Goal: Task Accomplishment & Management: Manage account settings

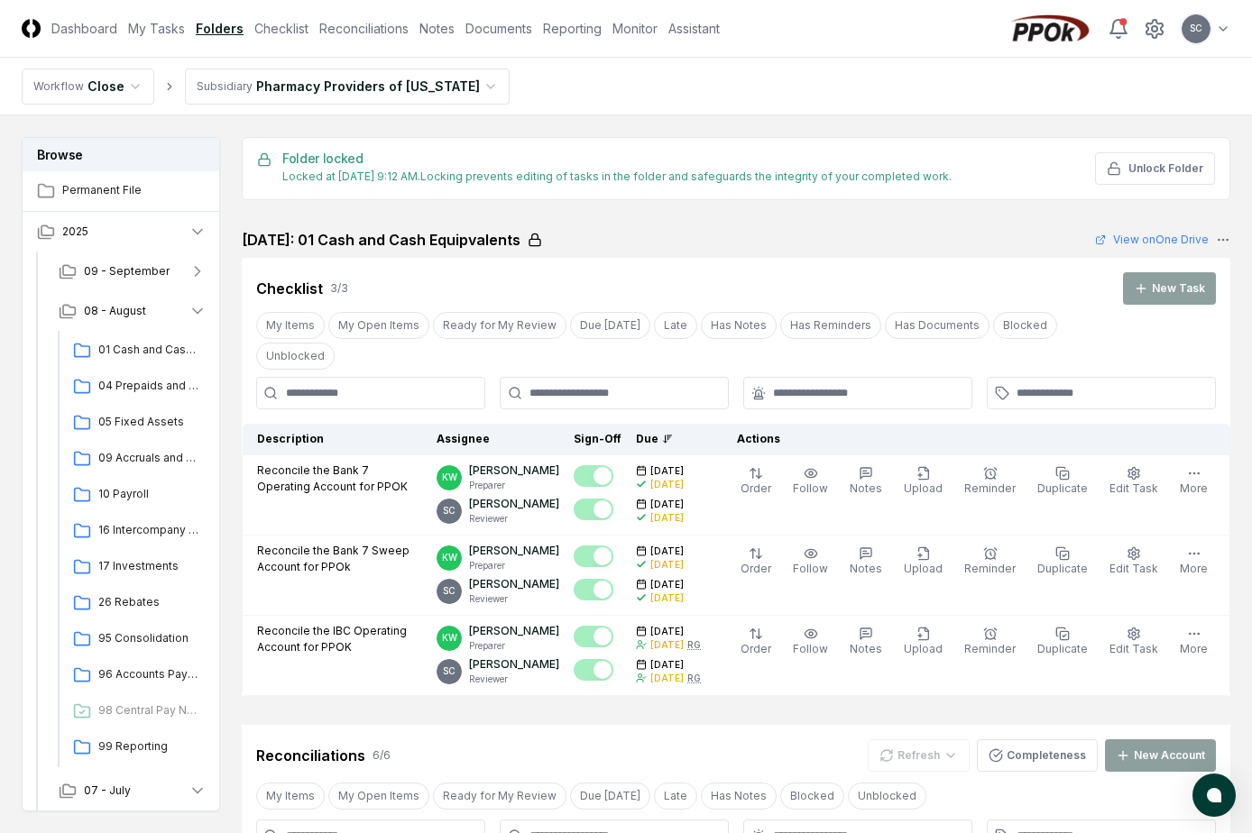
scroll to position [90, 0]
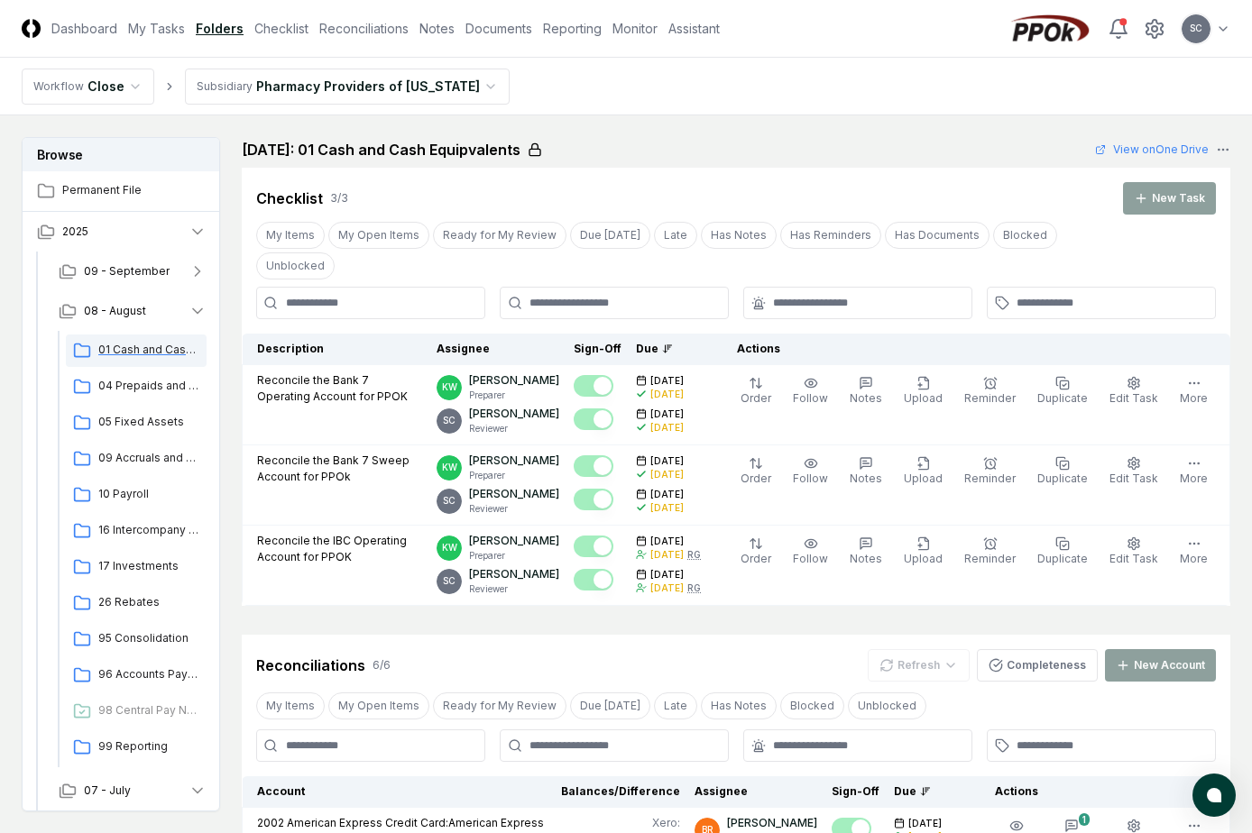
click at [145, 355] on span "01 Cash and Cash Equipvalents" at bounding box center [148, 350] width 101 height 16
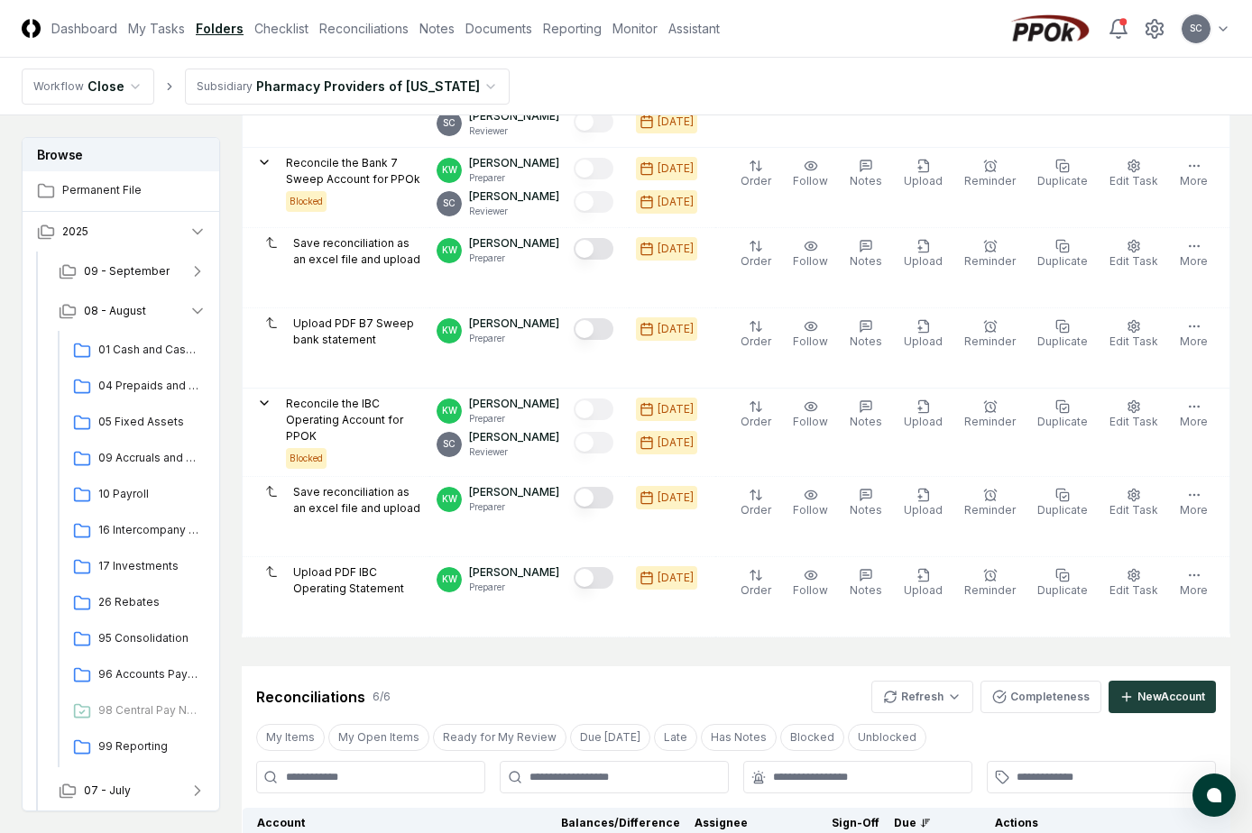
scroll to position [541, 0]
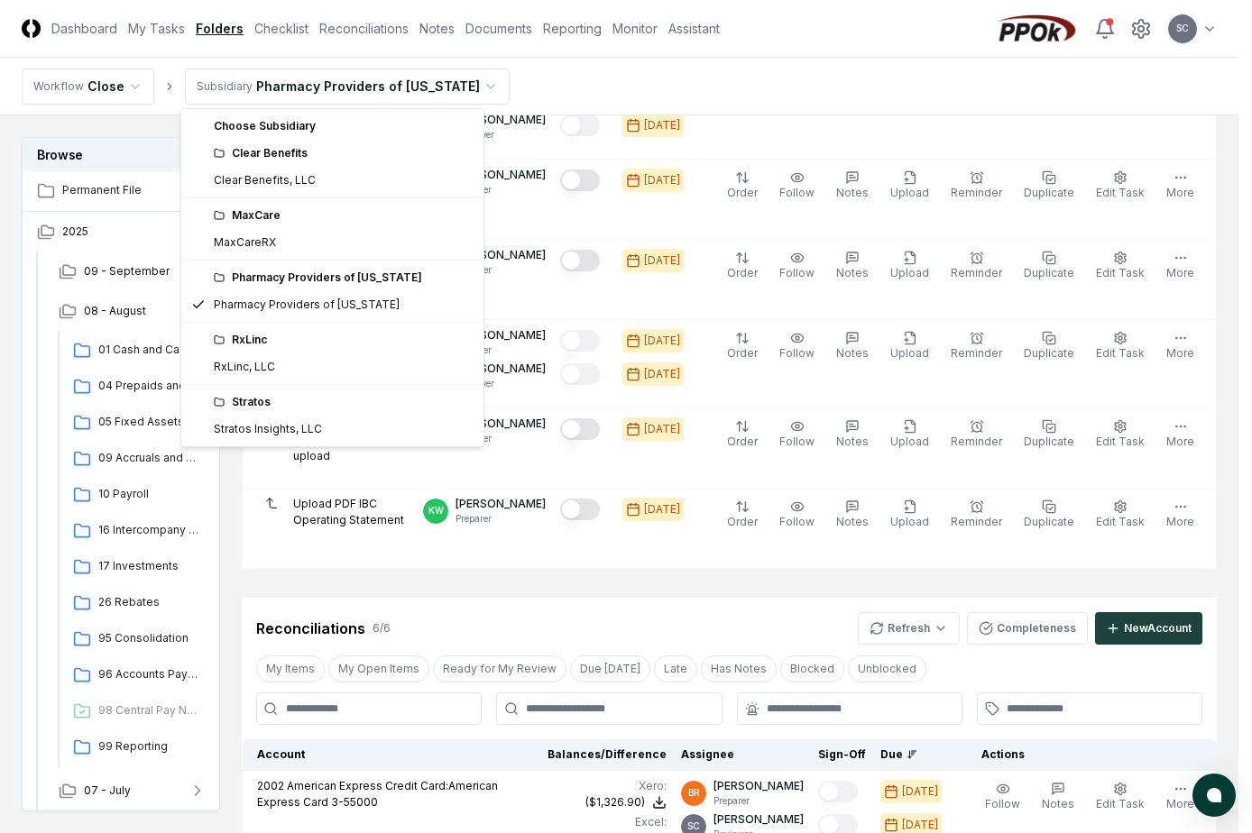
click at [318, 84] on html "CloseCore Dashboard My Tasks Folders Checklist Reconciliations Notes Documents …" at bounding box center [626, 642] width 1252 height 2366
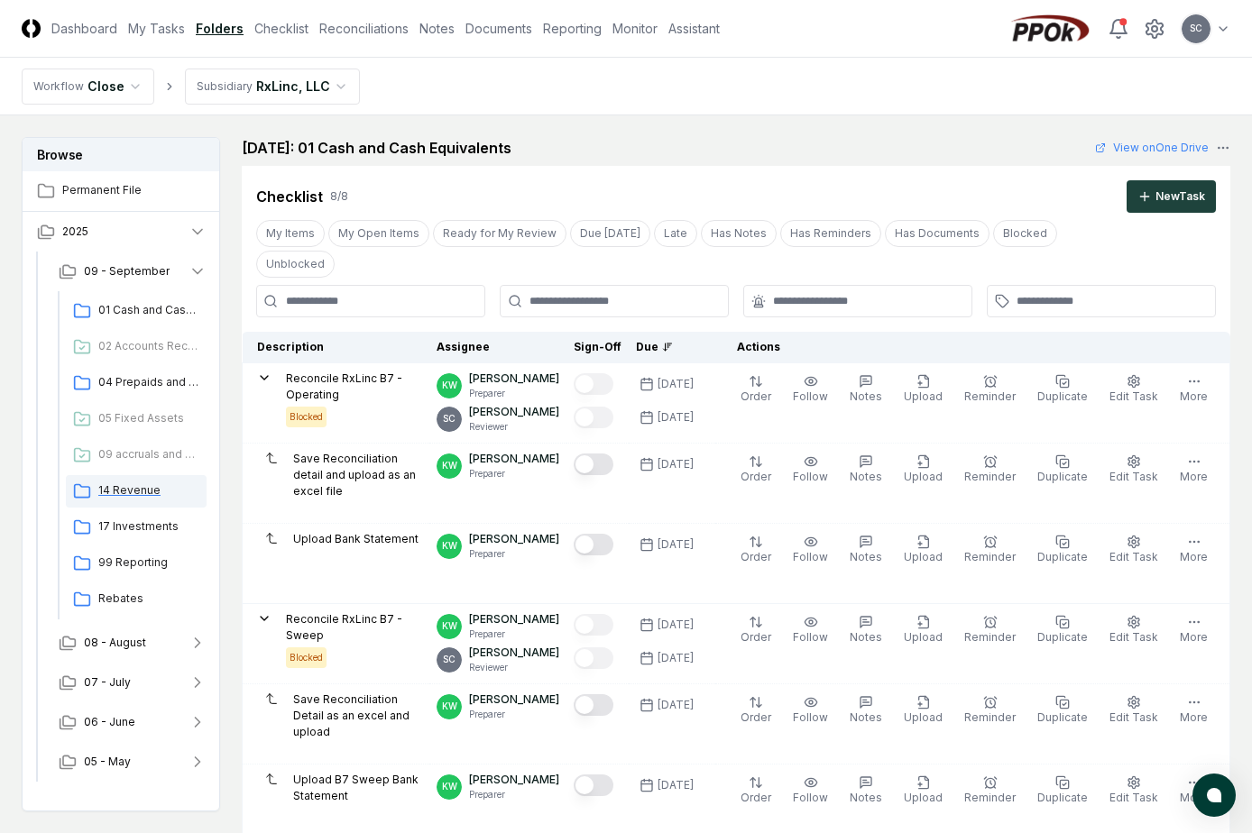
click at [130, 496] on span "14 Revenue" at bounding box center [148, 491] width 101 height 16
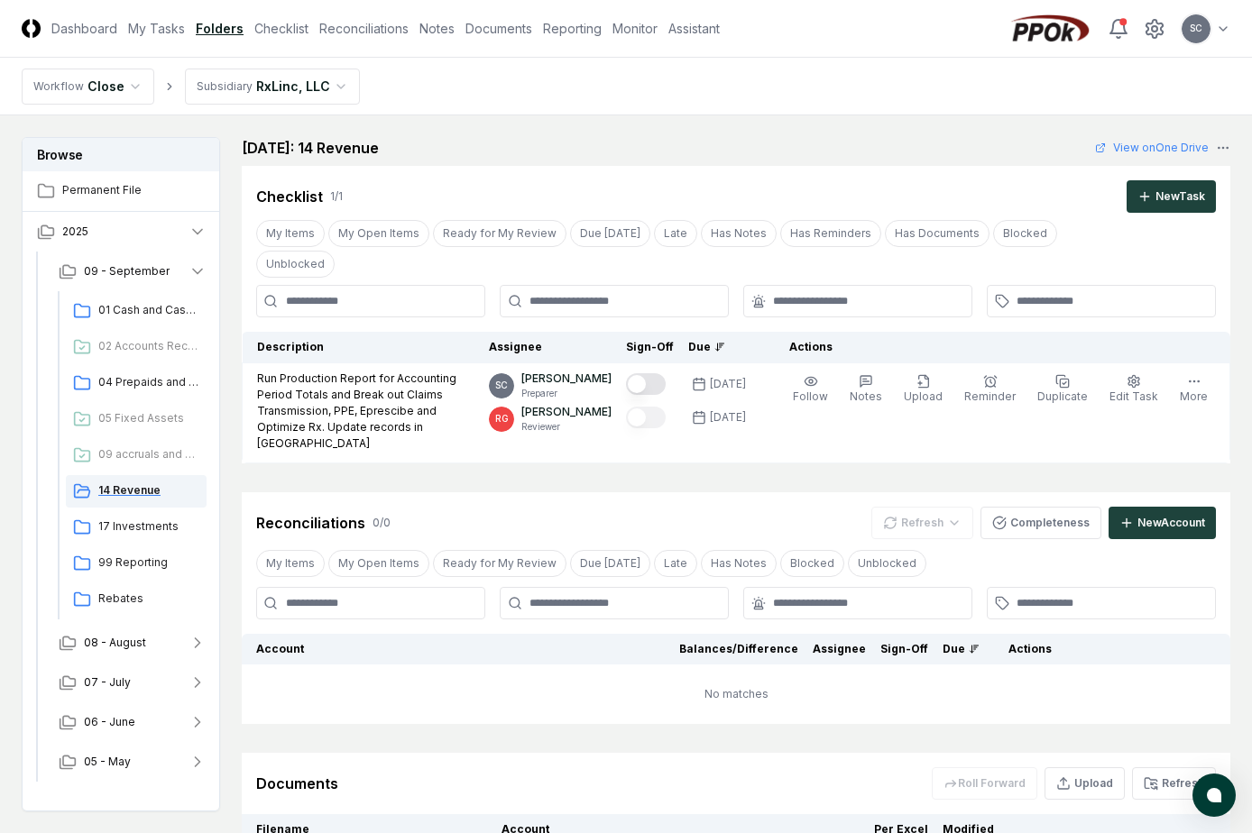
click at [131, 490] on span "14 Revenue" at bounding box center [148, 491] width 101 height 16
click at [281, 32] on link "Checklist" at bounding box center [281, 28] width 54 height 19
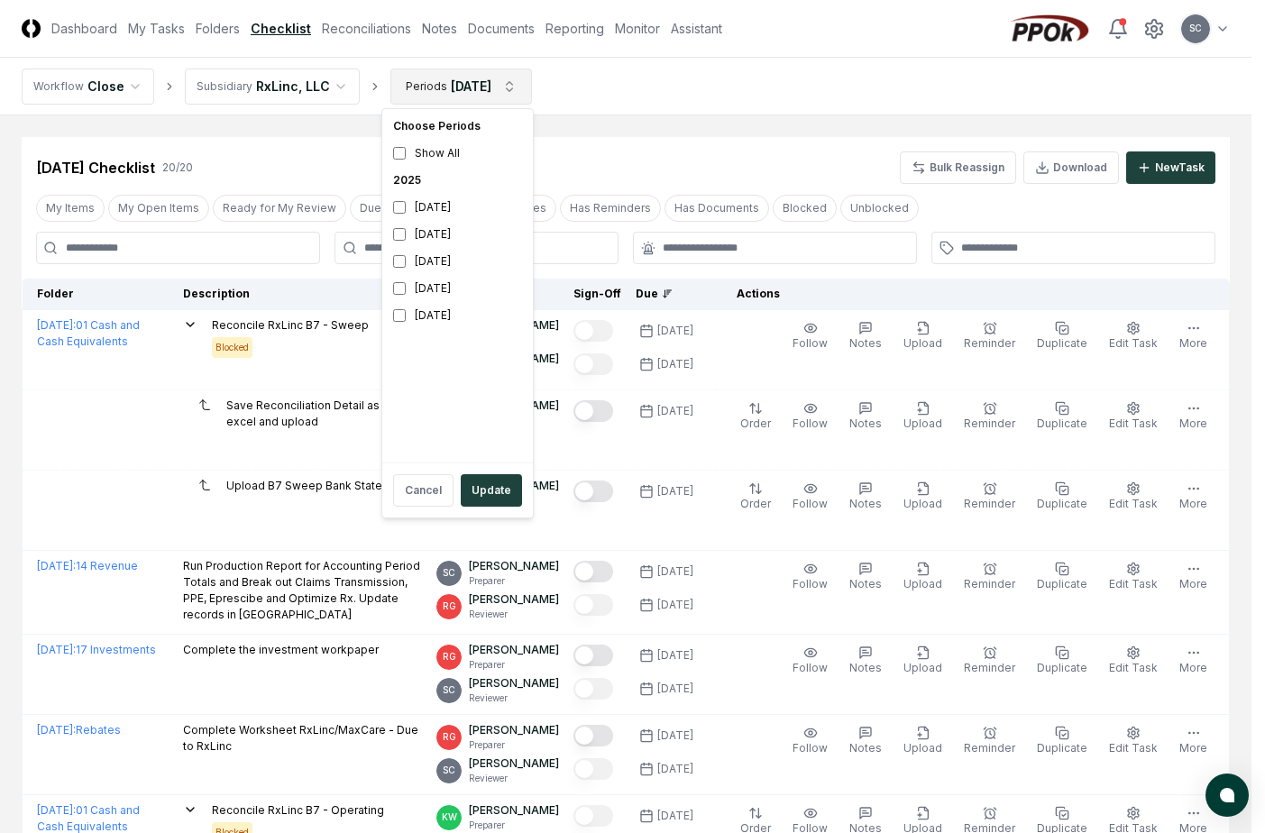
click at [406, 208] on div "September 2025" at bounding box center [457, 207] width 143 height 27
click at [511, 495] on button "Update" at bounding box center [491, 490] width 61 height 32
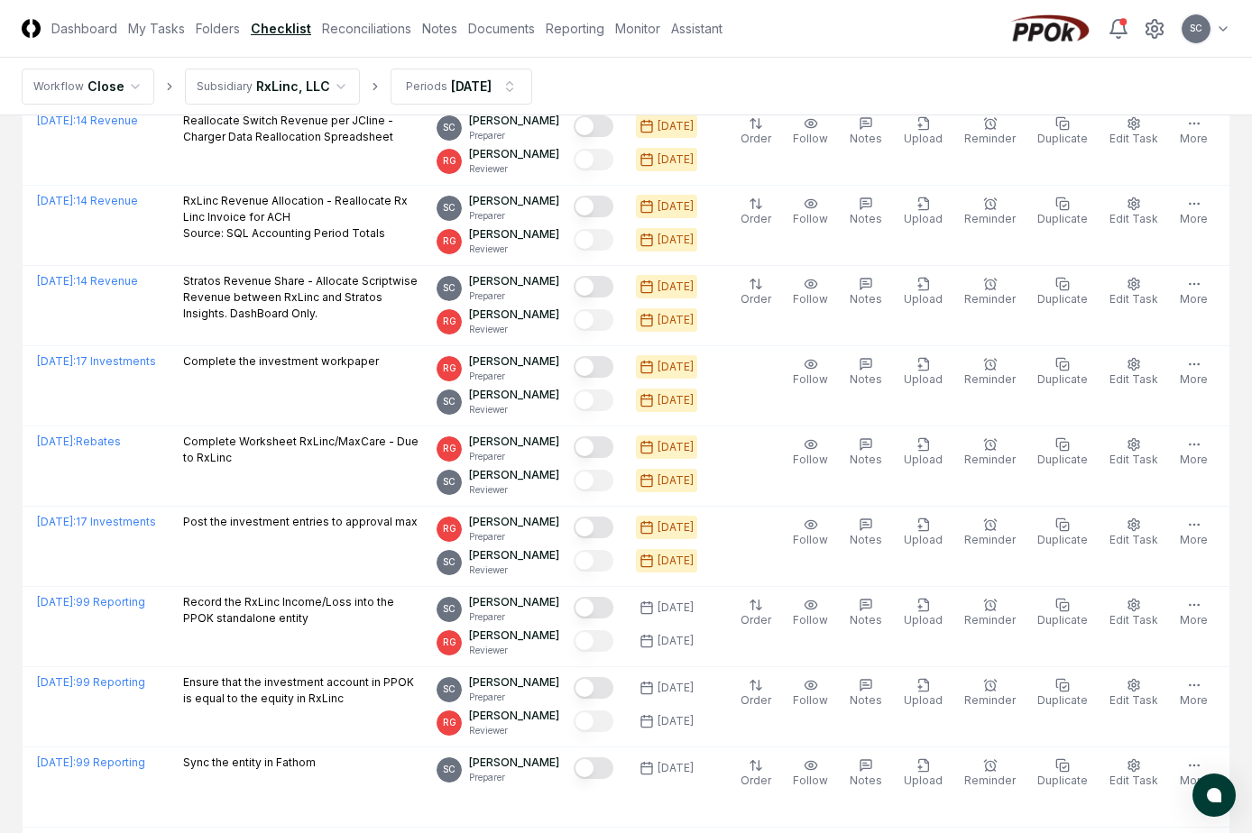
scroll to position [832, 0]
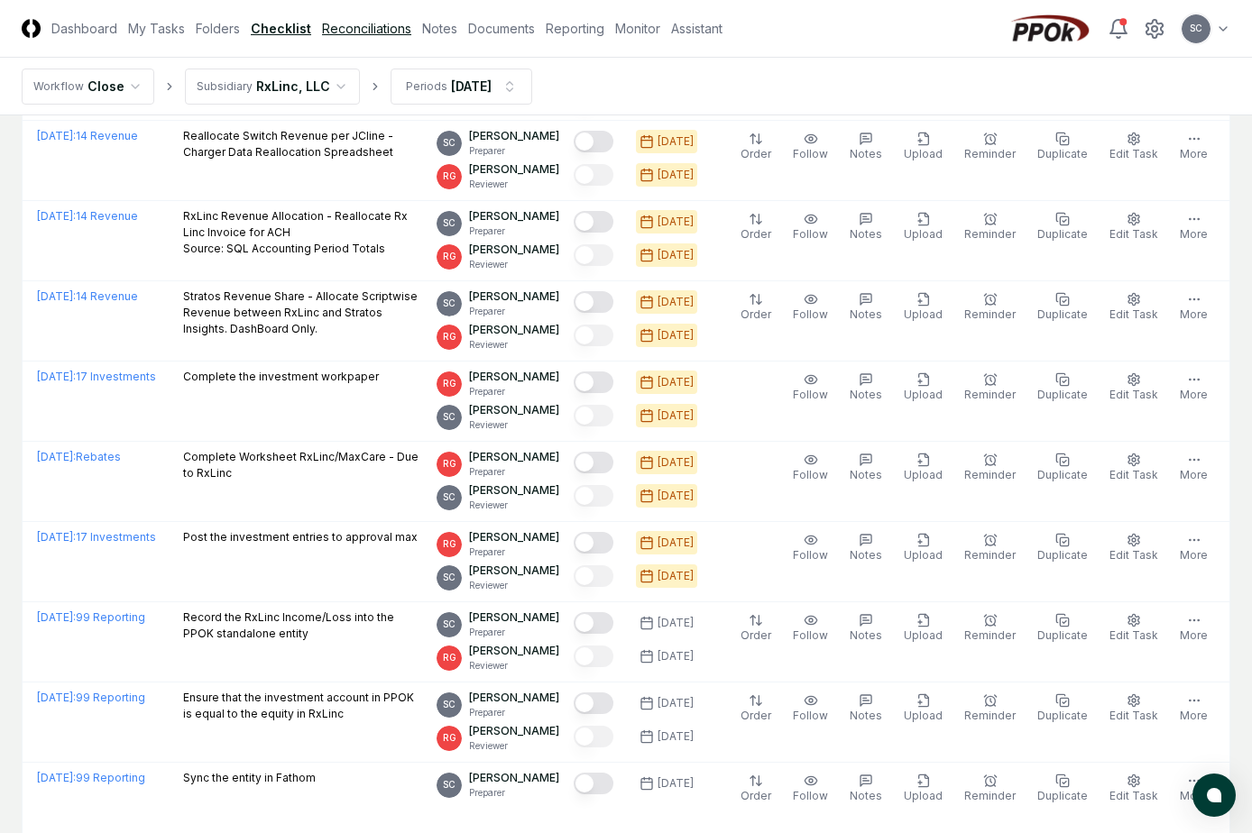
click at [358, 22] on link "Reconciliations" at bounding box center [366, 28] width 89 height 19
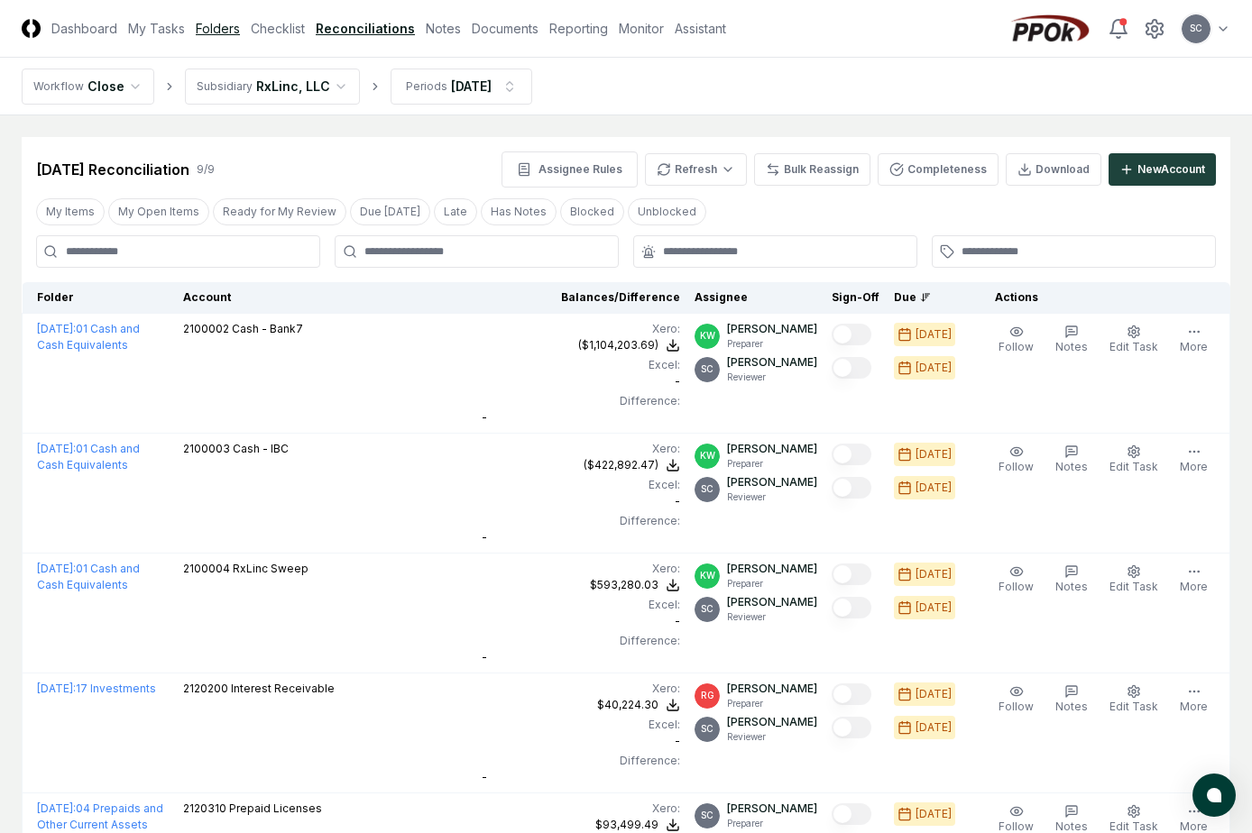
click at [217, 35] on link "Folders" at bounding box center [218, 28] width 44 height 19
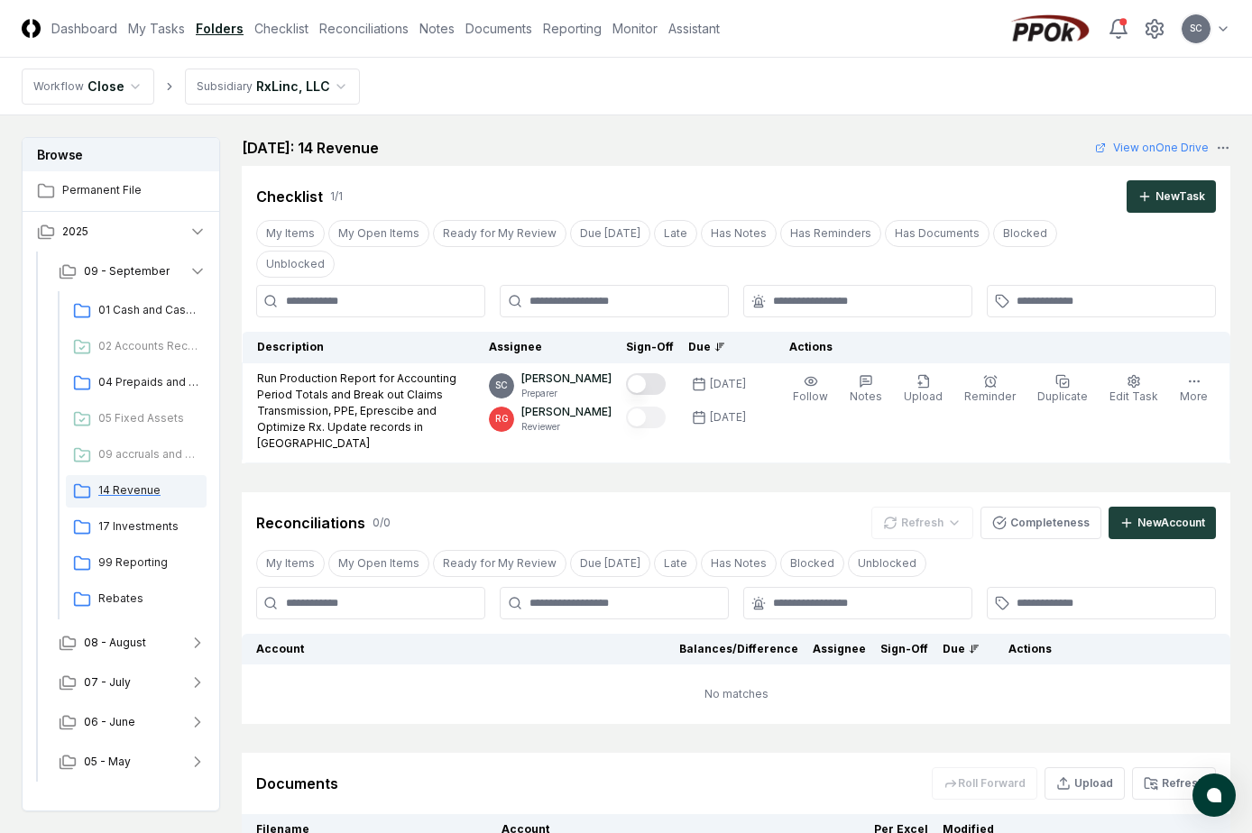
click at [133, 486] on span "14 Revenue" at bounding box center [148, 491] width 101 height 16
click at [130, 639] on span "08 - August" at bounding box center [115, 643] width 62 height 16
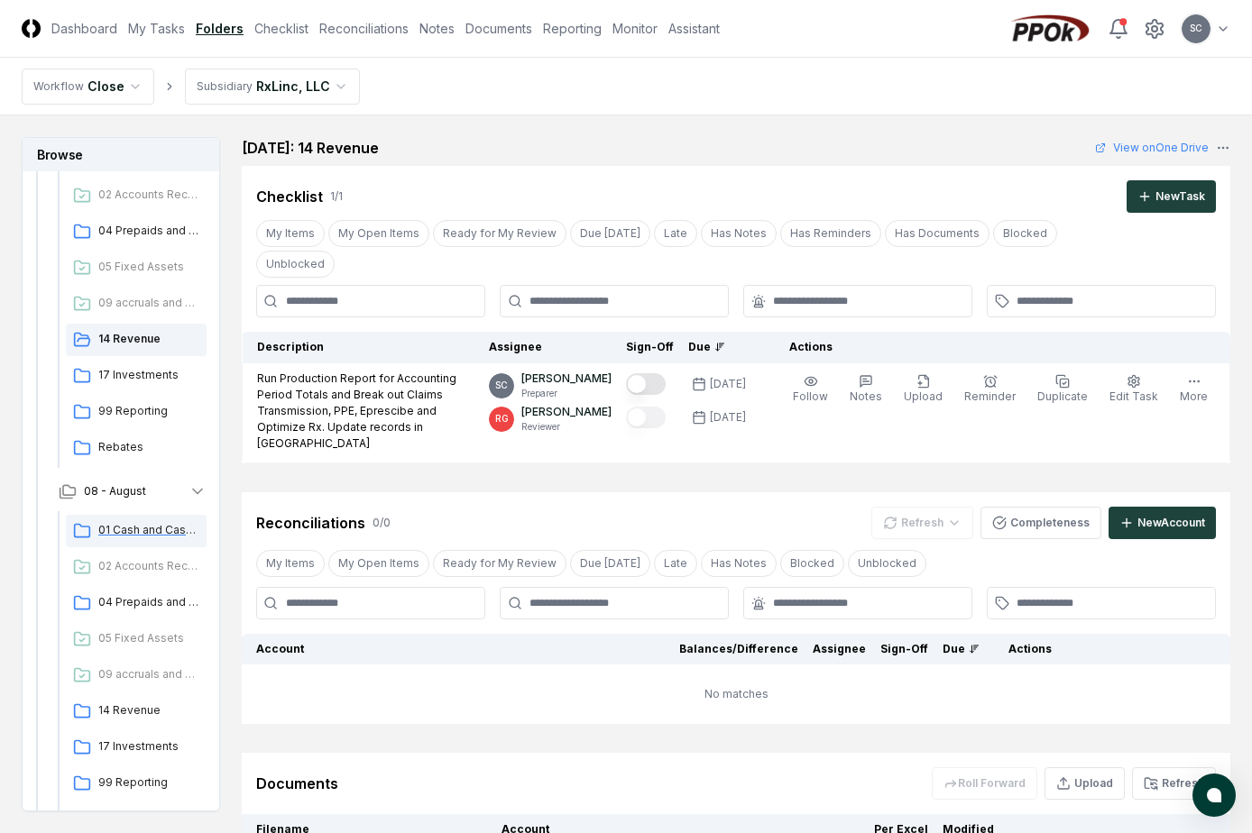
scroll to position [180, 0]
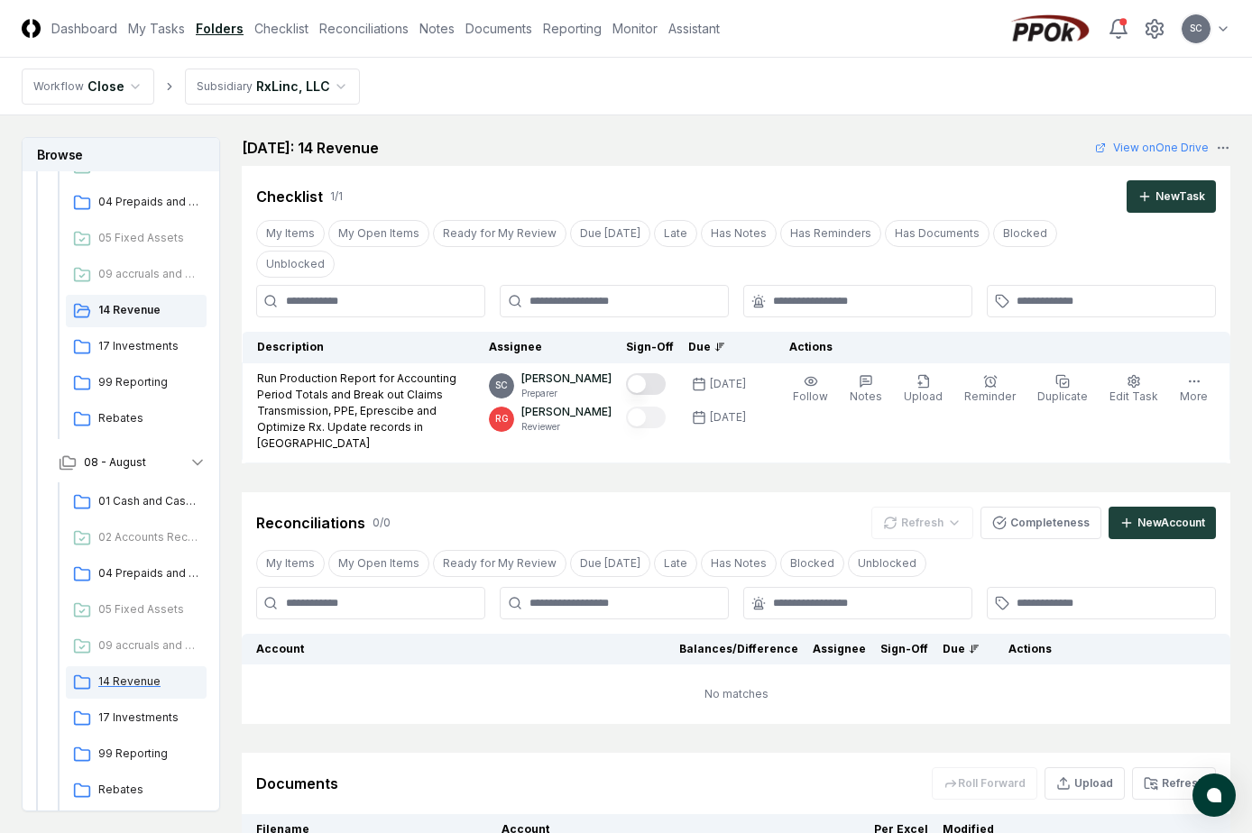
click at [123, 688] on span "14 Revenue" at bounding box center [148, 682] width 101 height 16
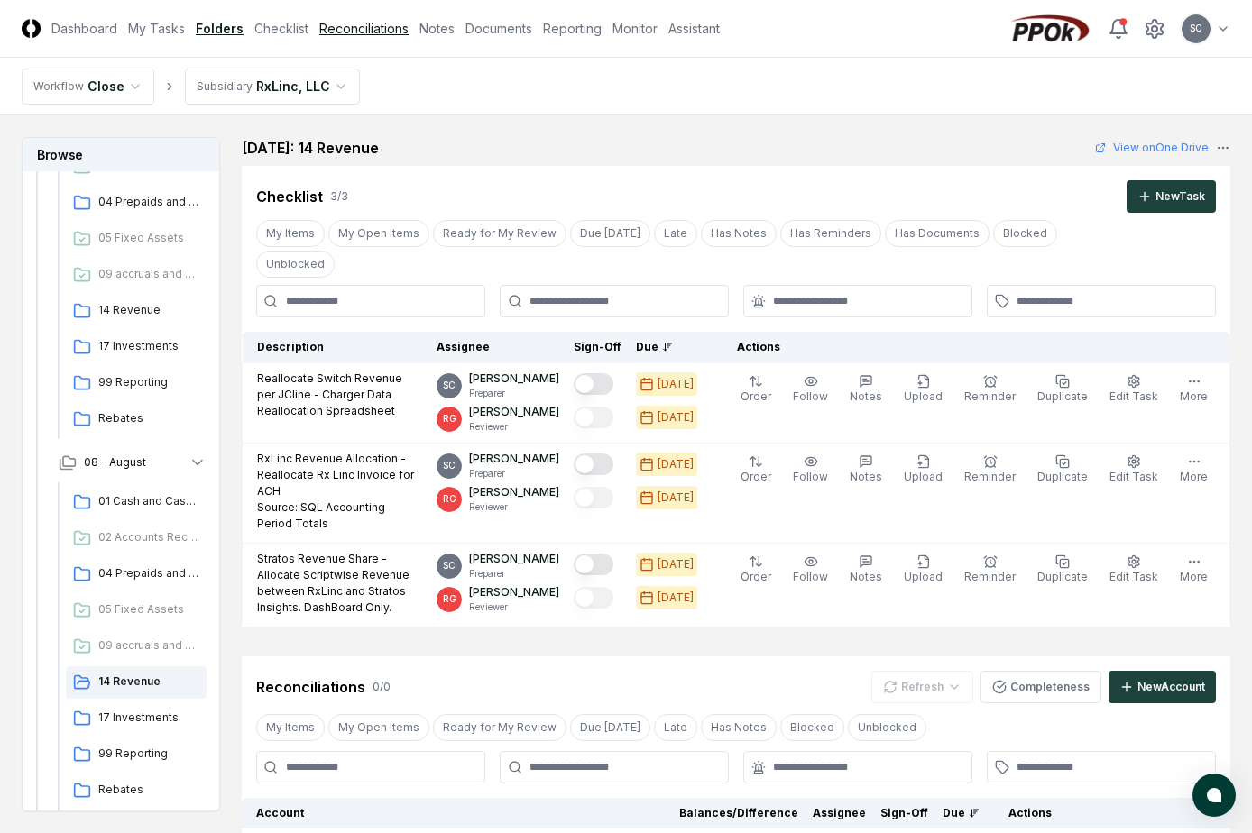
click at [380, 30] on link "Reconciliations" at bounding box center [363, 28] width 89 height 19
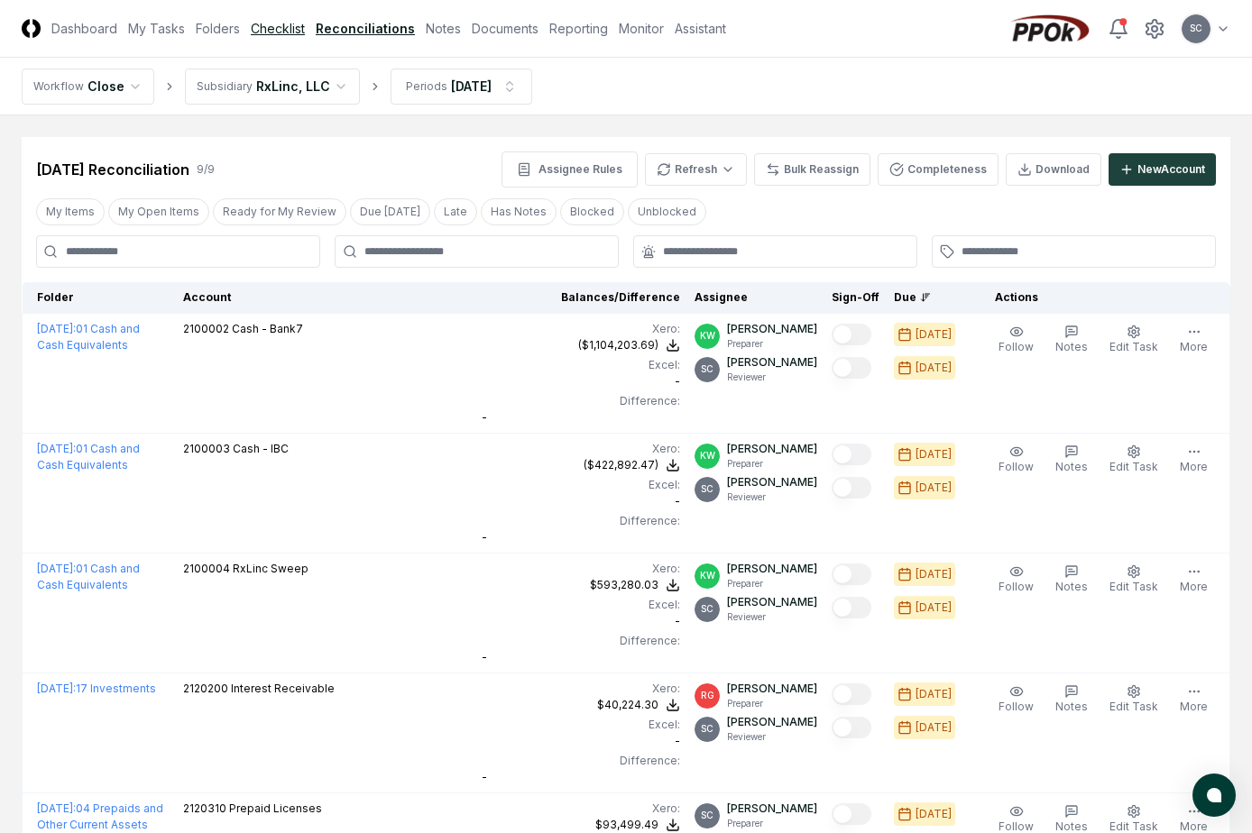
click at [279, 29] on link "Checklist" at bounding box center [278, 28] width 54 height 19
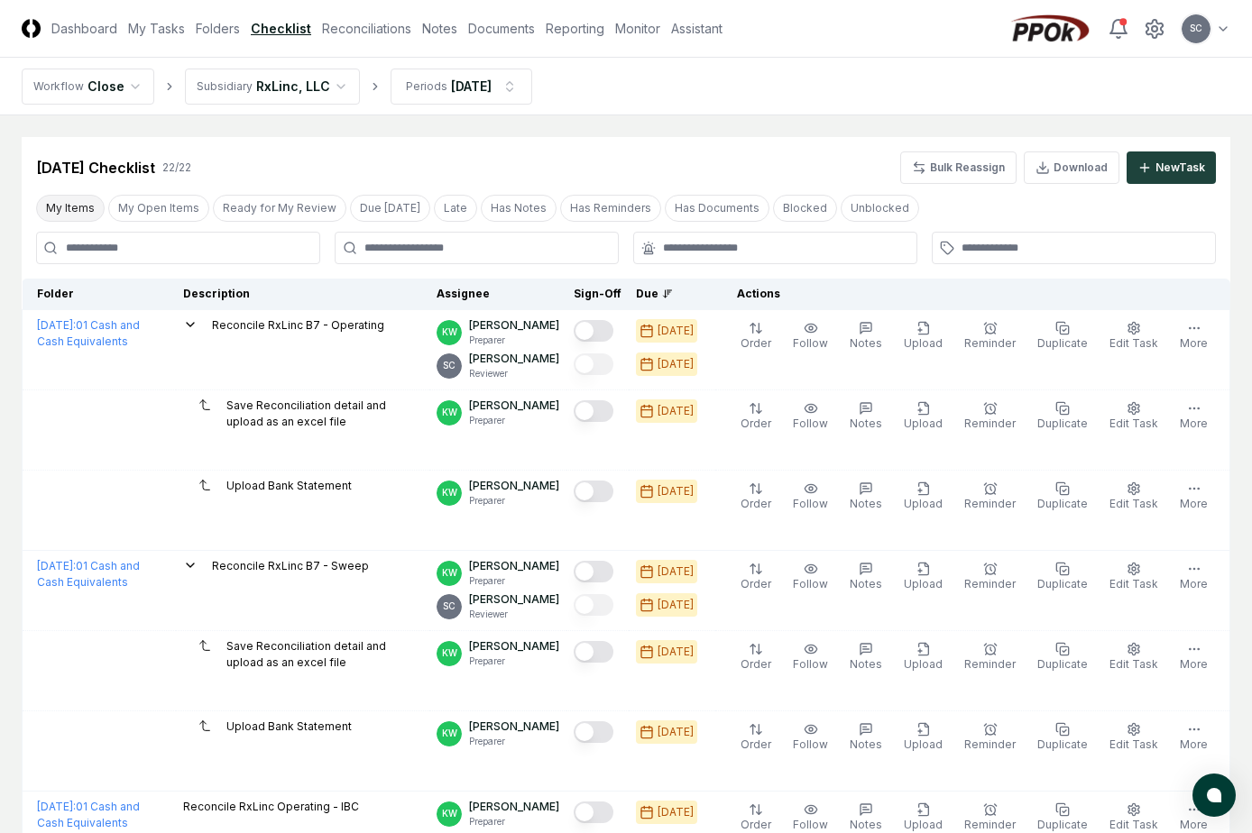
click at [77, 207] on button "My Items" at bounding box center [70, 208] width 69 height 27
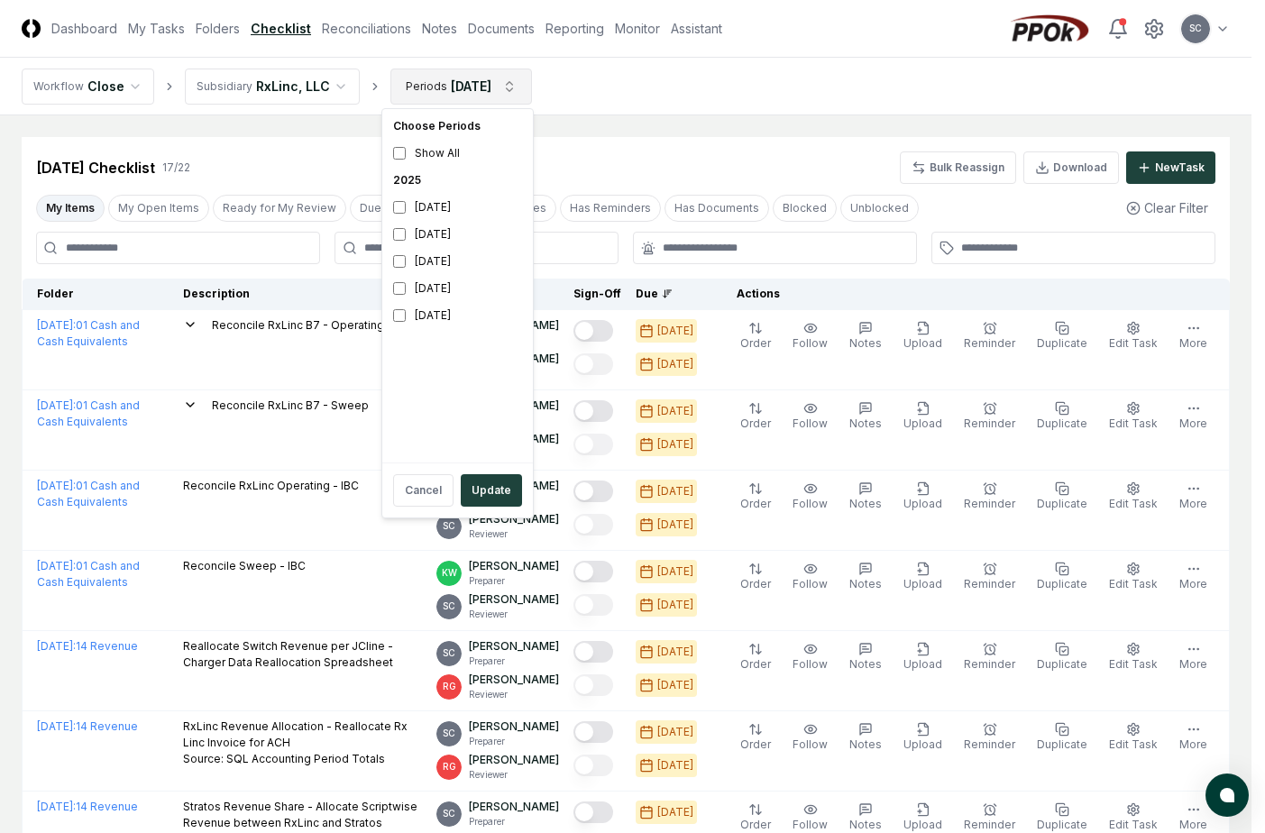
click at [406, 234] on div "August 2025" at bounding box center [457, 234] width 143 height 27
click at [401, 271] on div "July 2025" at bounding box center [457, 261] width 143 height 27
click at [471, 486] on button "Update" at bounding box center [491, 490] width 61 height 32
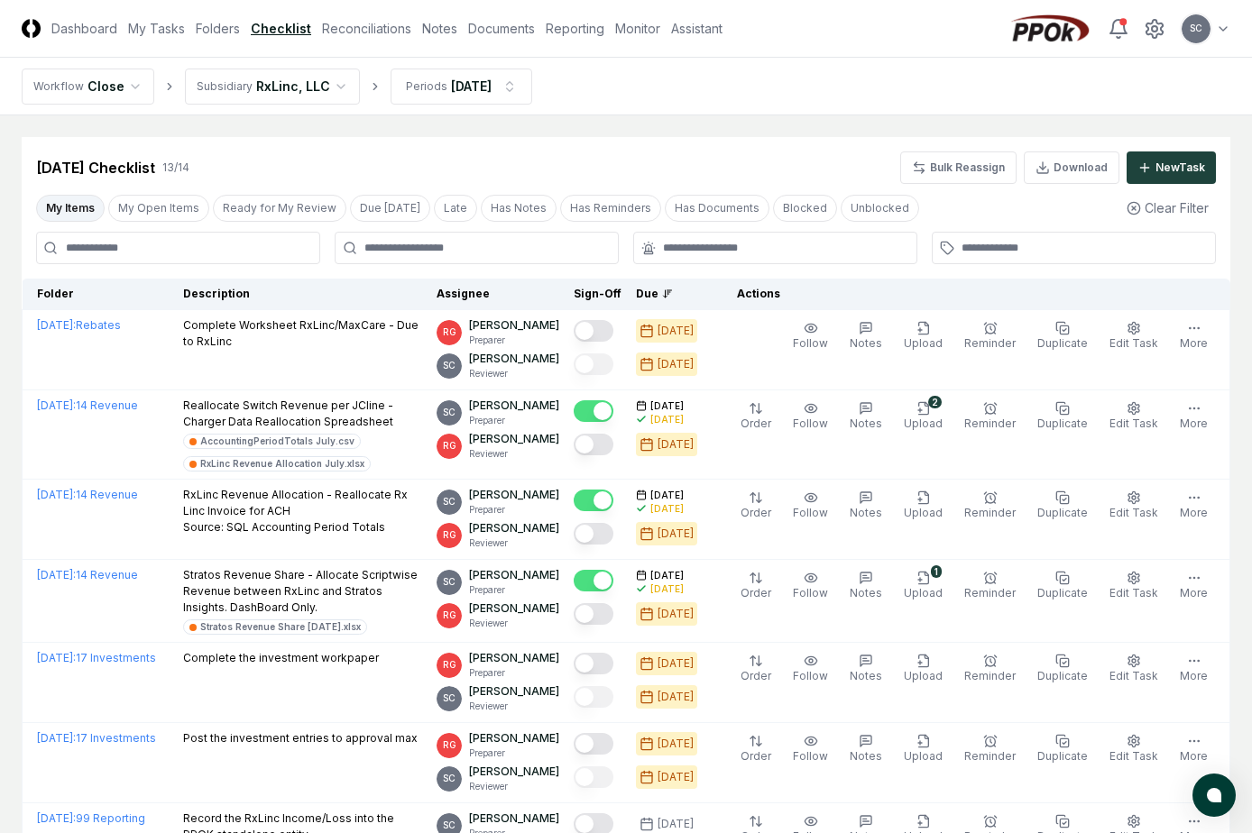
click at [446, 277] on div "Jul 2025 Checklist 13 / 14 Bulk Reassign Download New Task My Items My Open Ite…" at bounding box center [626, 751] width 1209 height 1228
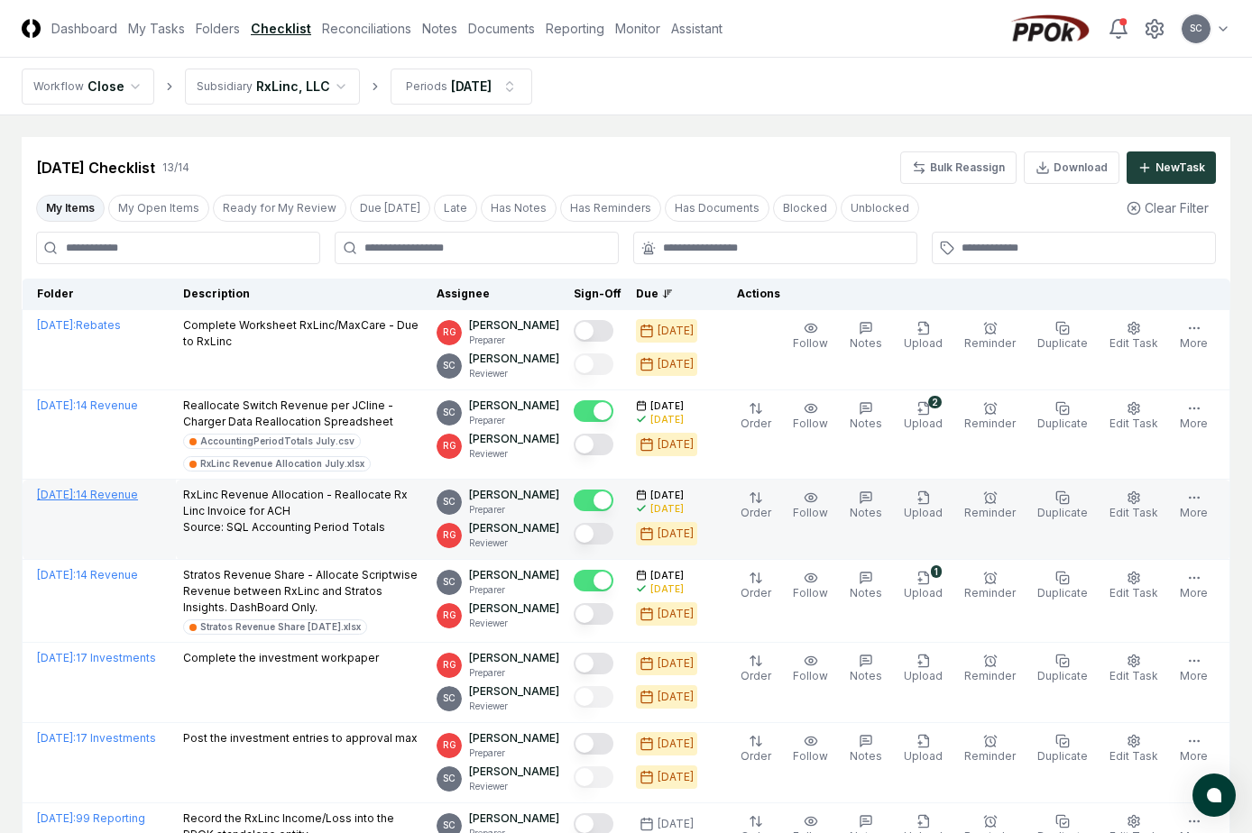
click at [106, 497] on link "July 2025 : 14 Revenue" at bounding box center [87, 495] width 101 height 14
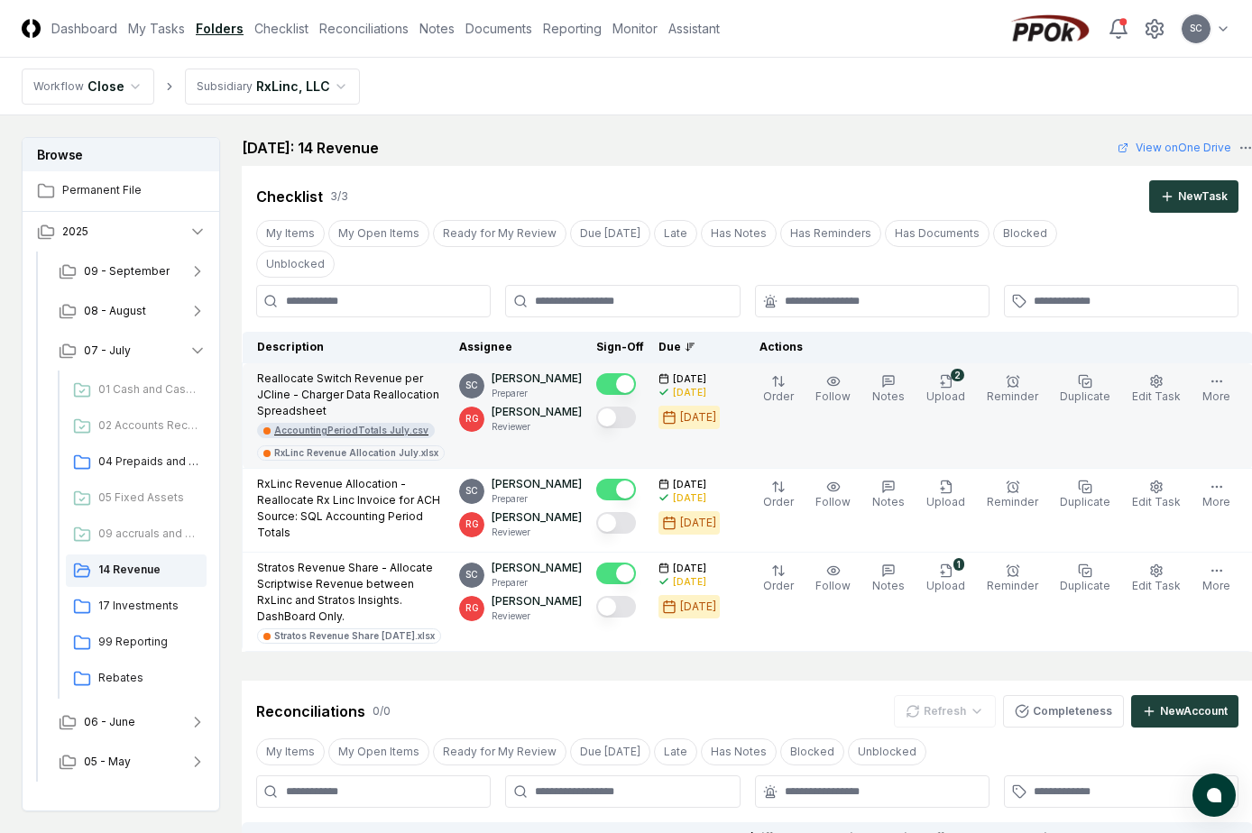
click at [301, 424] on div "AccountingPeriodTotals July.csv" at bounding box center [351, 431] width 154 height 14
click at [301, 446] on div "RxLinc Revenue Allocation July.xlsx" at bounding box center [356, 453] width 164 height 14
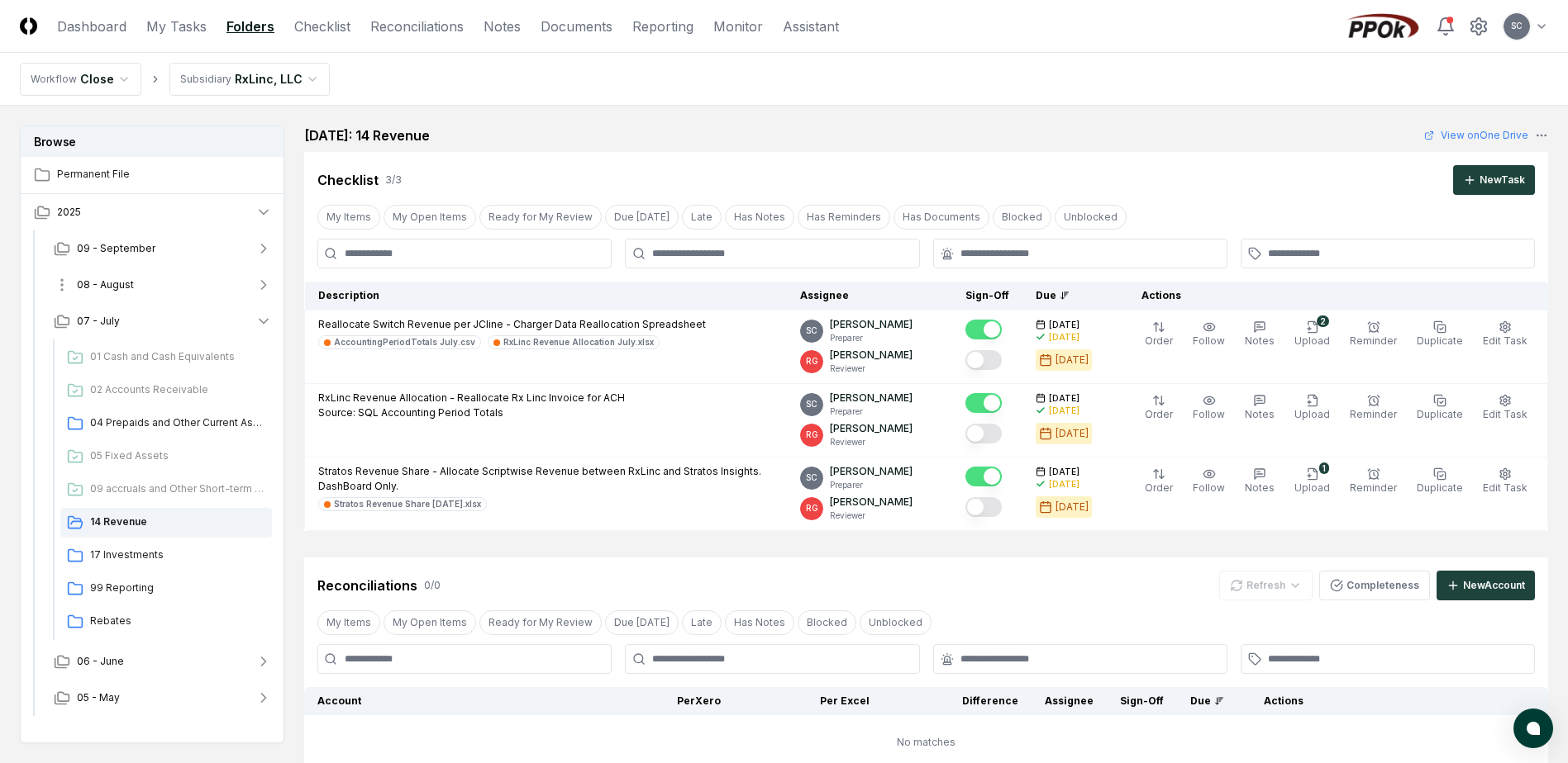
click at [116, 286] on span "08 - August" at bounding box center [105, 285] width 57 height 15
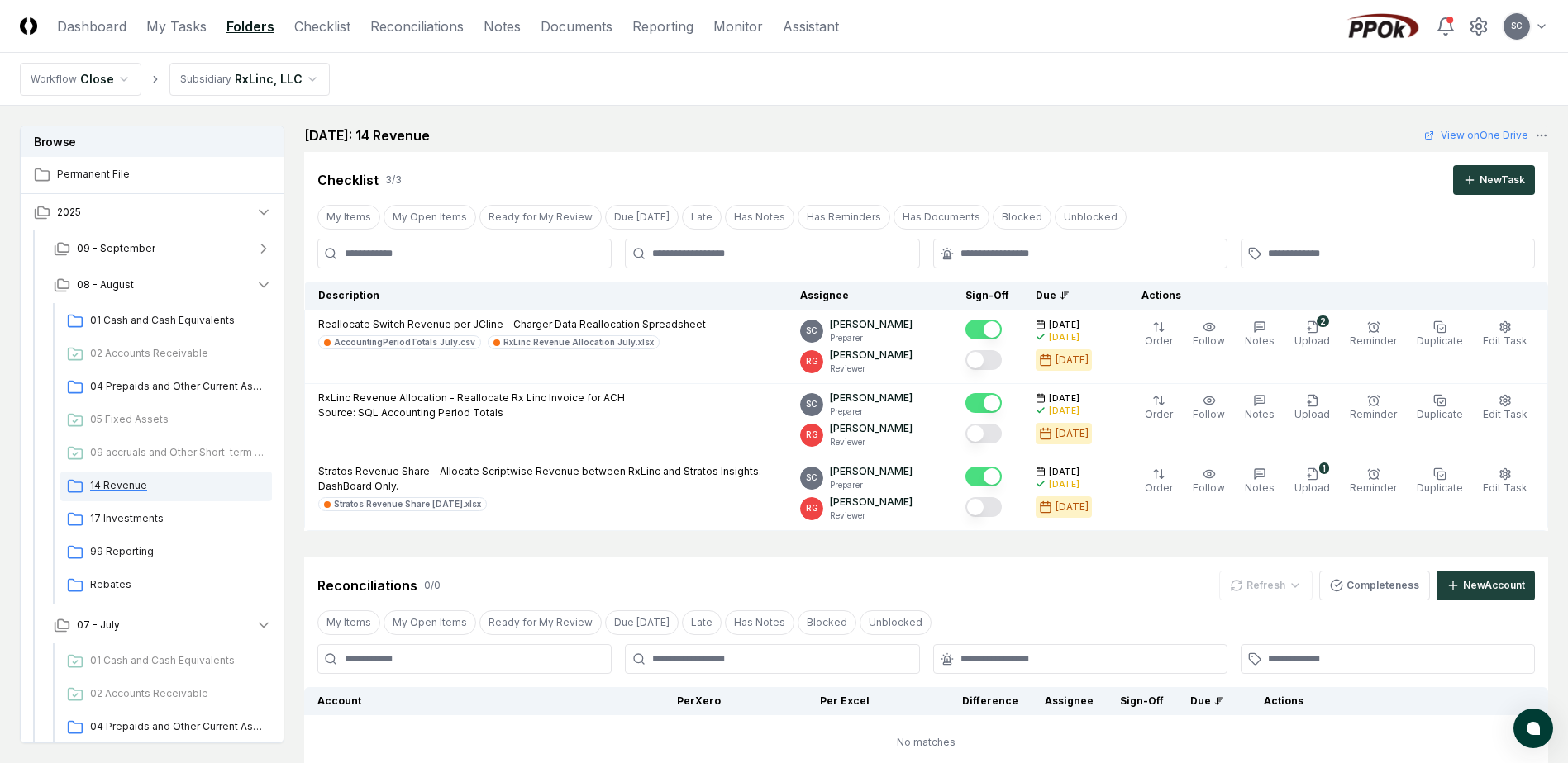
click at [122, 492] on span "14 Revenue" at bounding box center [177, 485] width 175 height 15
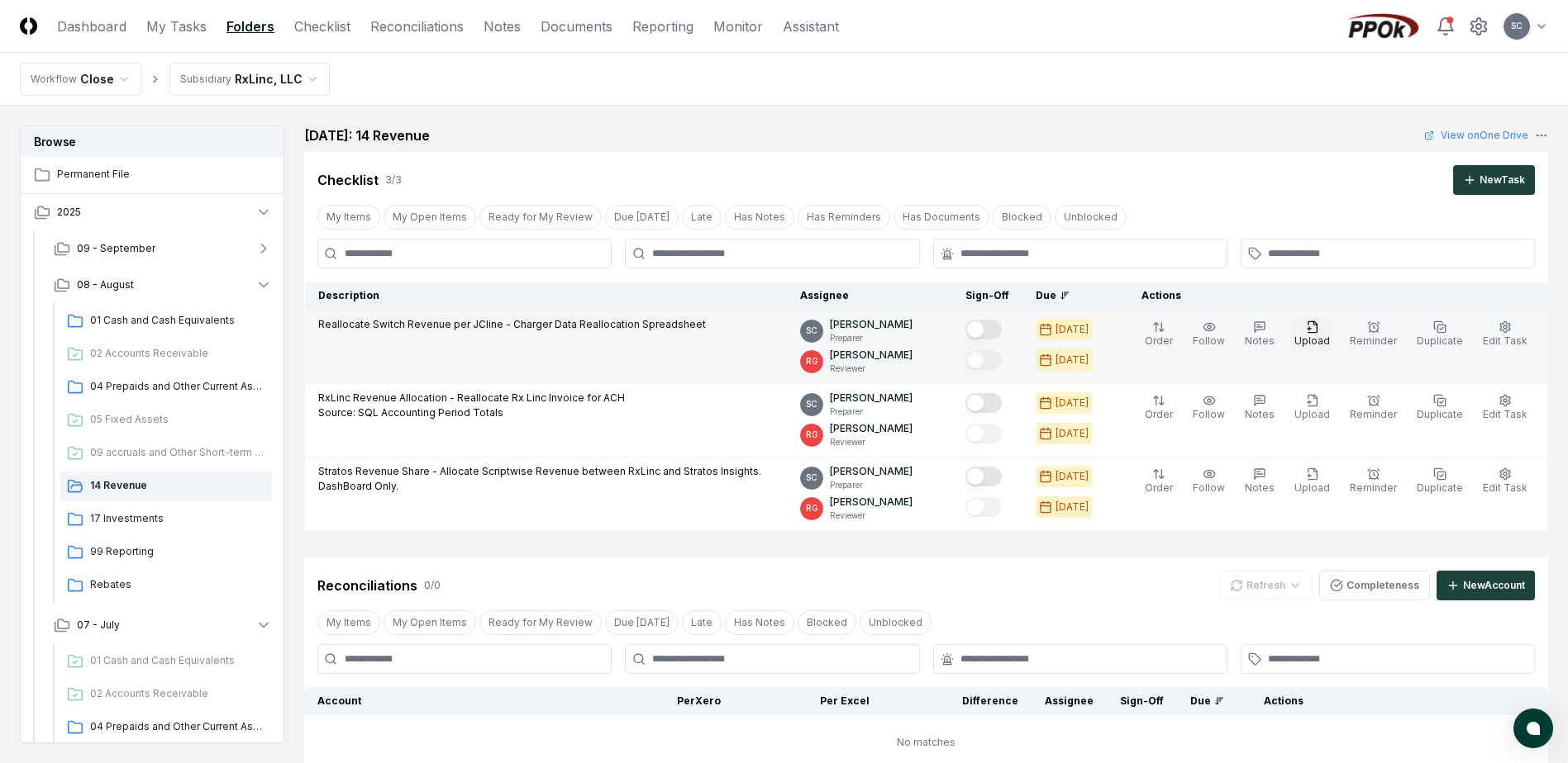
click at [1159, 332] on icon "button" at bounding box center [1312, 327] width 9 height 11
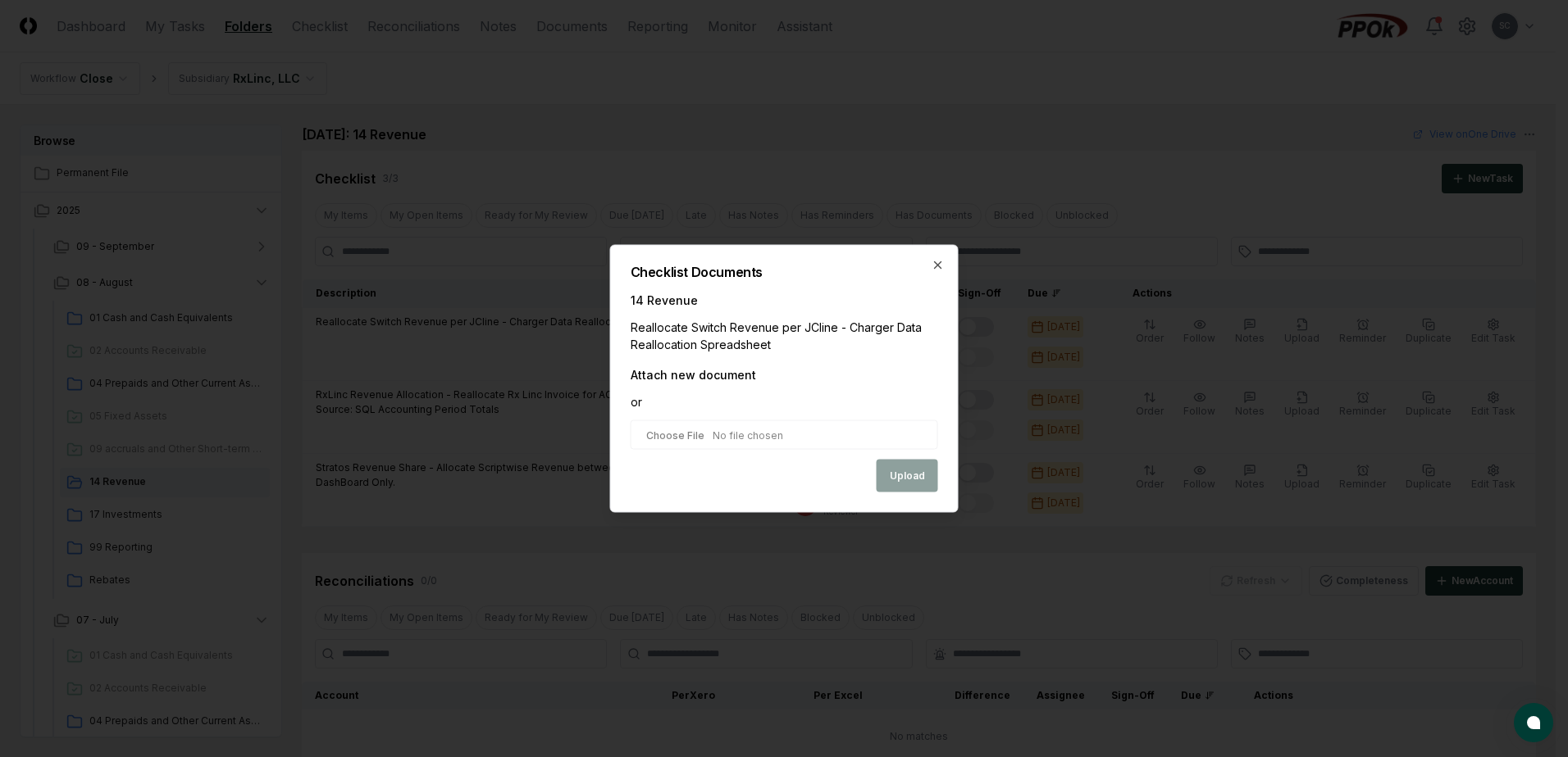
click at [690, 433] on input "file" at bounding box center [784, 435] width 307 height 29
type input "**********"
click at [909, 479] on button "Upload" at bounding box center [907, 477] width 62 height 33
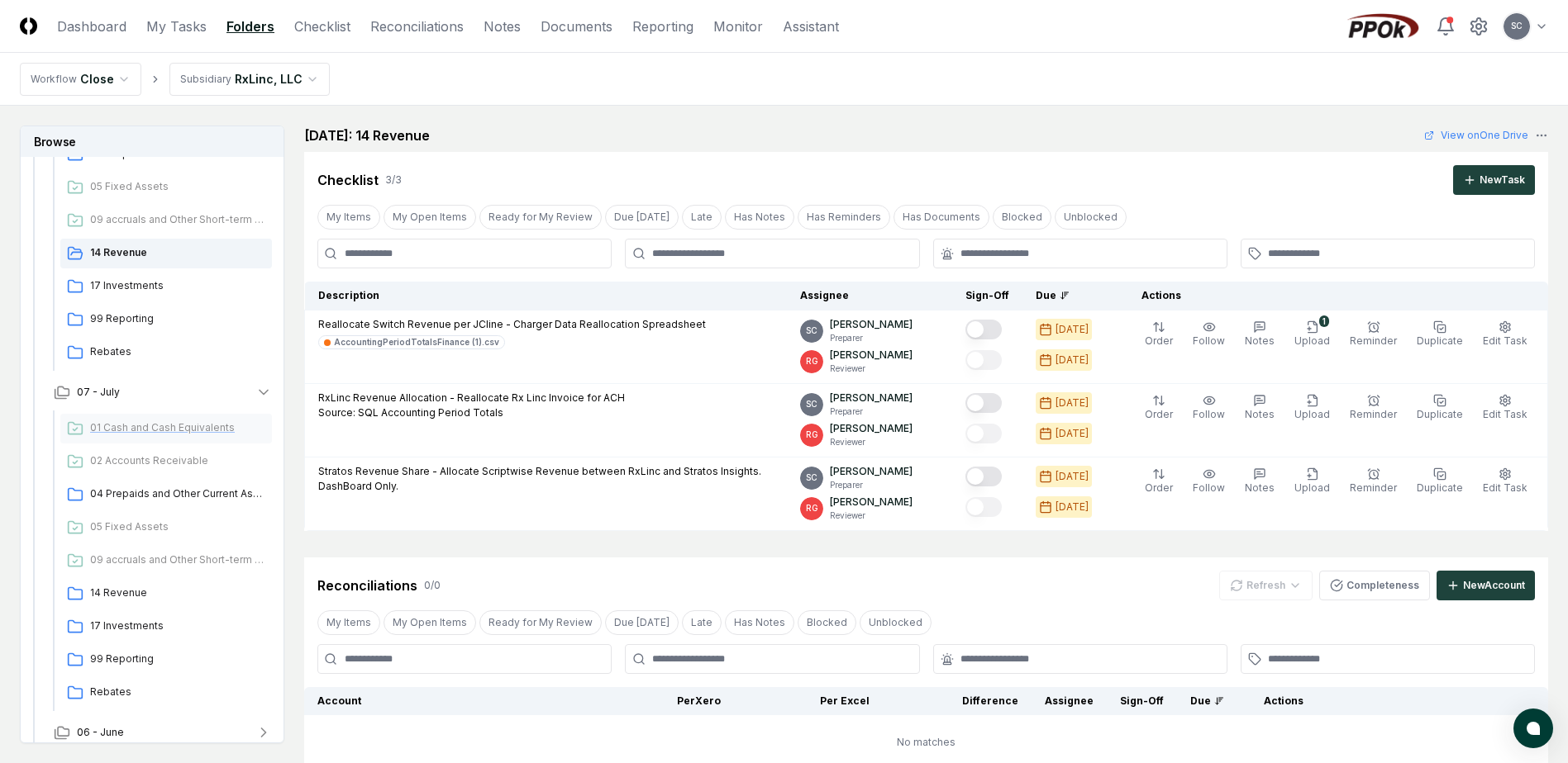
scroll to position [248, 0]
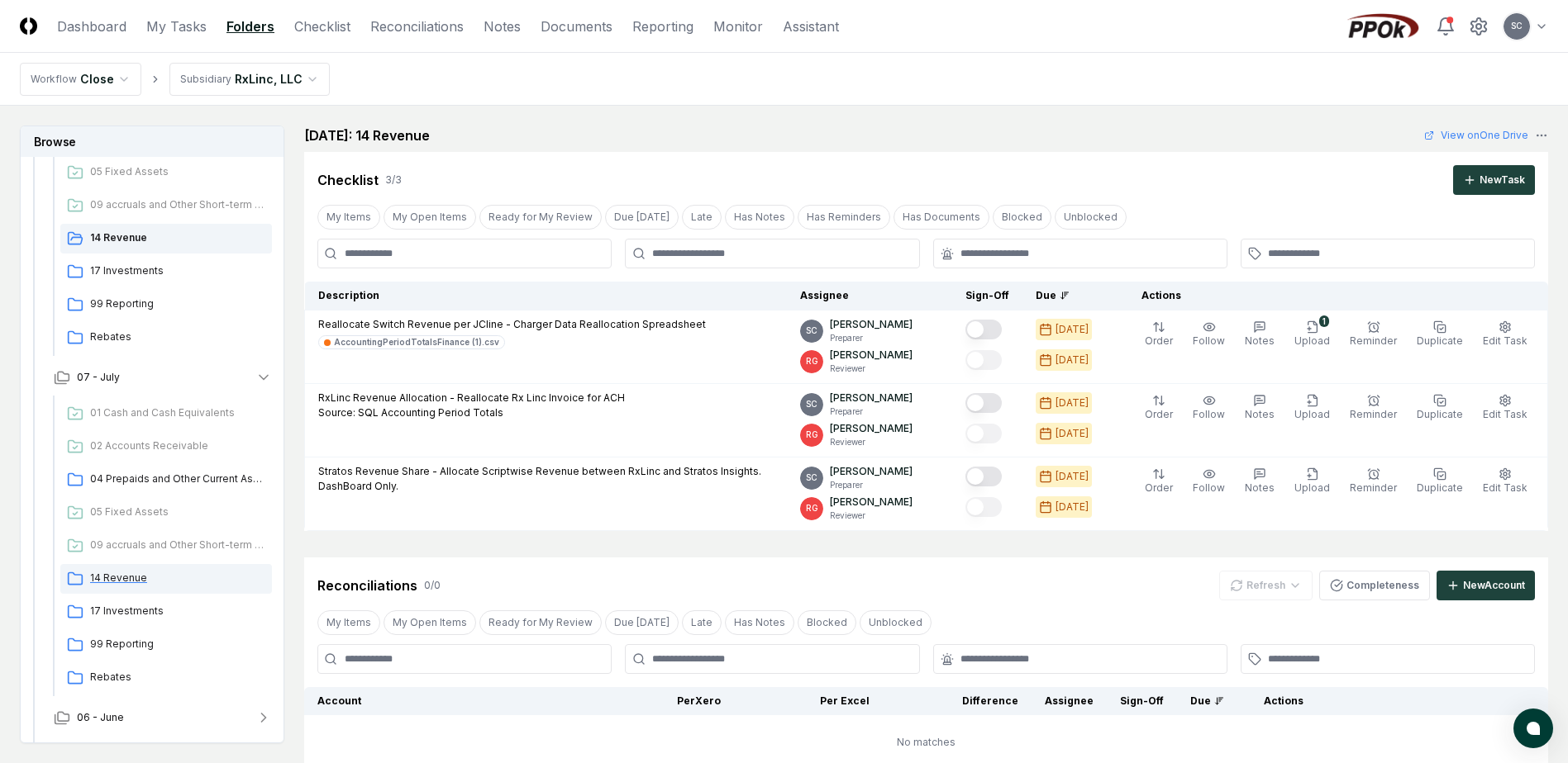
click at [113, 582] on span "14 Revenue" at bounding box center [177, 578] width 175 height 15
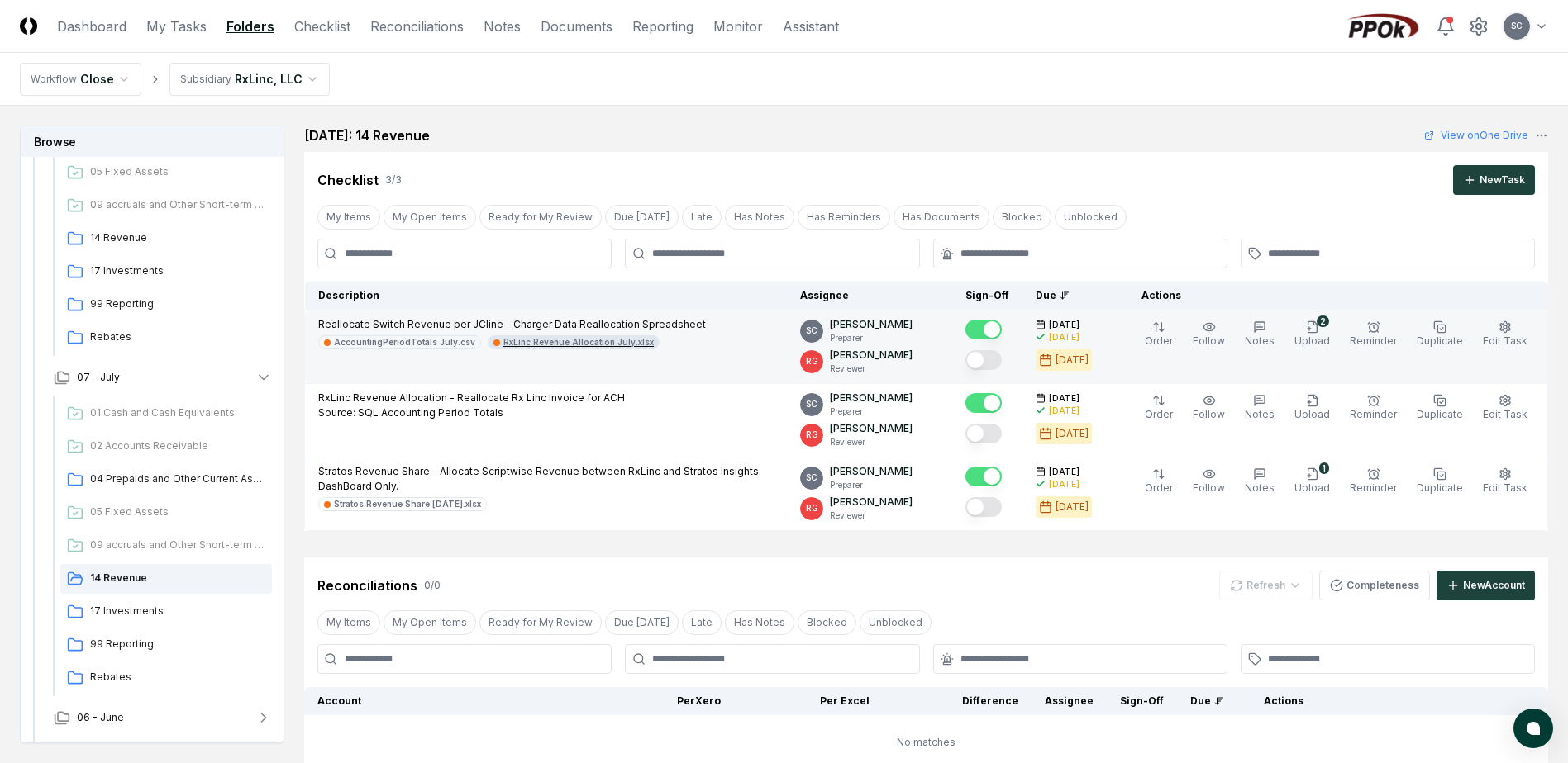
click at [543, 342] on div "RxLinc Revenue Allocation July.xlsx" at bounding box center [578, 343] width 150 height 13
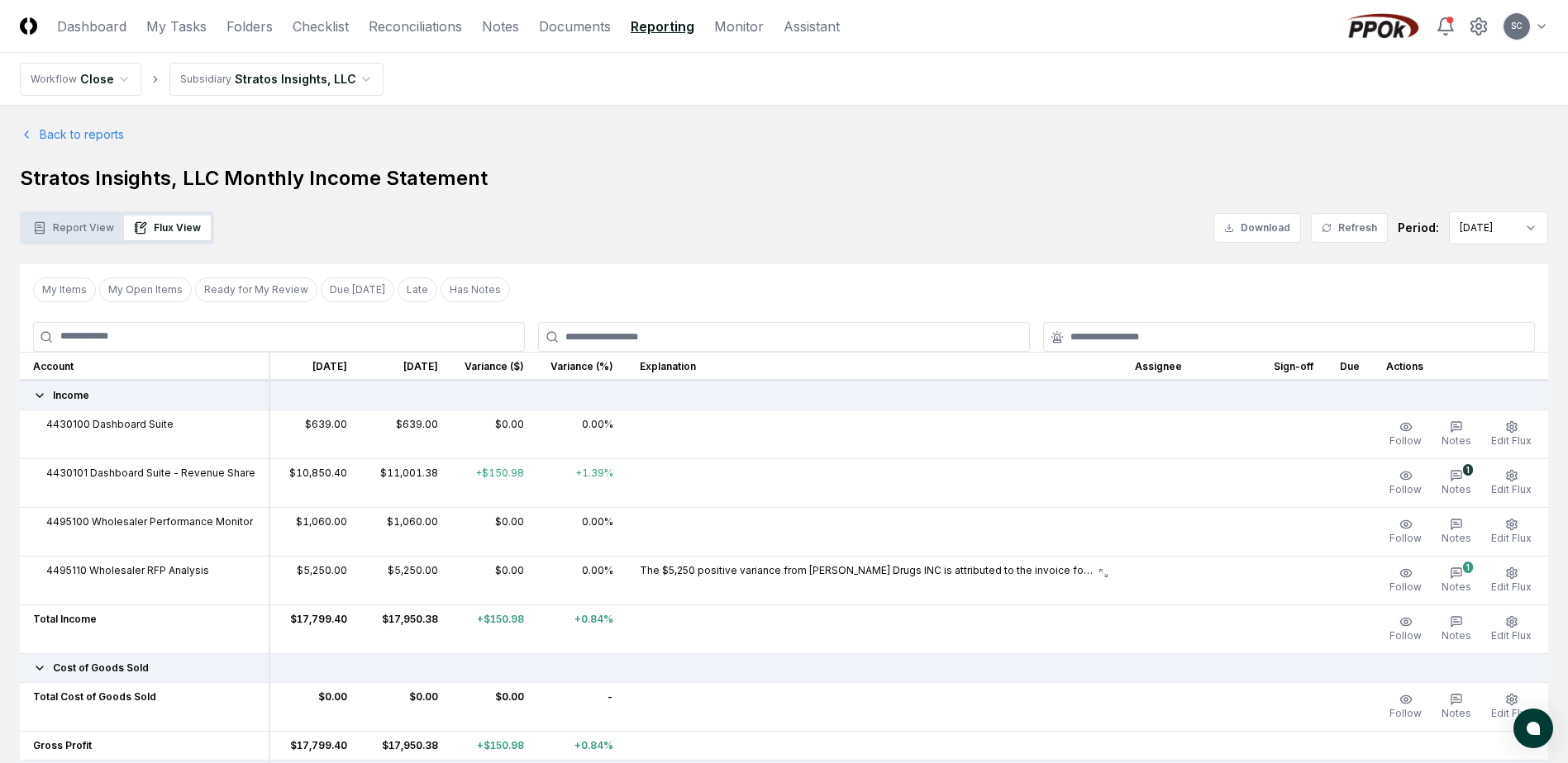
scroll to position [1404, 0]
